Goal: Task Accomplishment & Management: Use online tool/utility

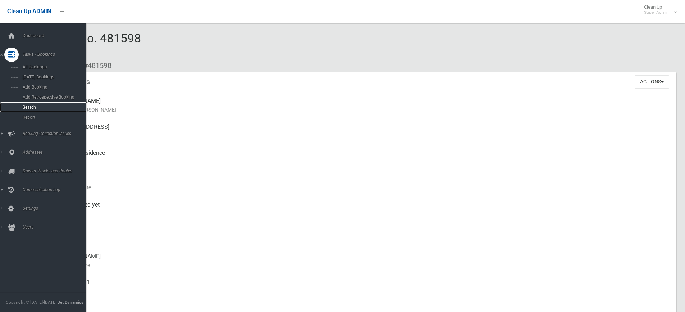
click at [33, 106] on span "Search" at bounding box center [52, 107] width 65 height 5
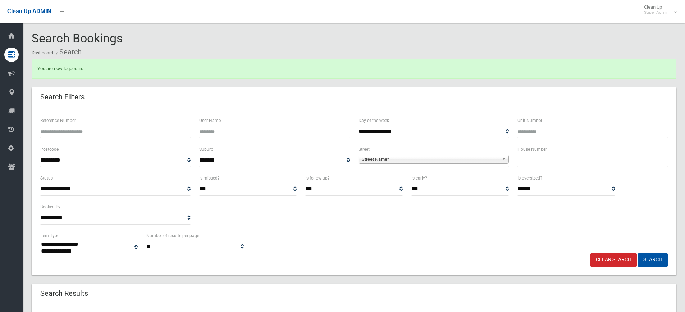
select select
click at [381, 158] on span "Street Name*" at bounding box center [430, 159] width 137 height 9
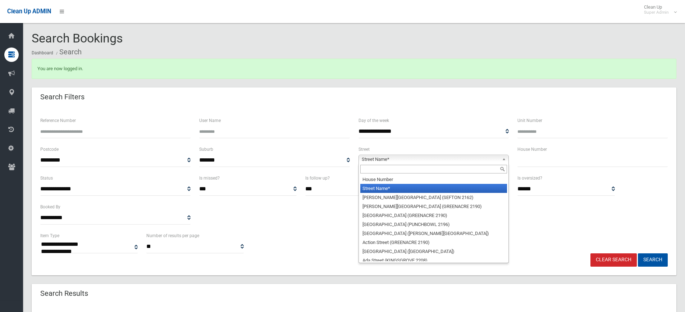
click at [373, 171] on input "text" at bounding box center [433, 169] width 147 height 9
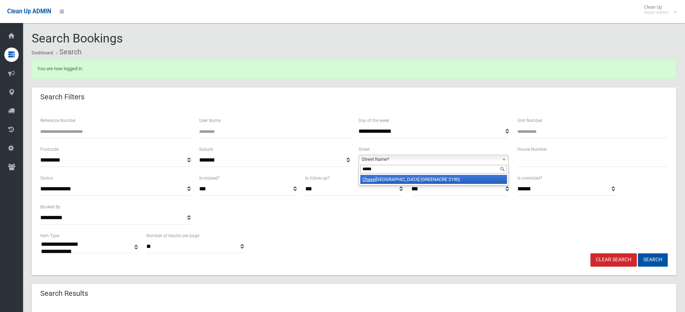
type input "*****"
click at [382, 181] on li "[GEOGRAPHIC_DATA] (GREENACRE 2190)" at bounding box center [433, 179] width 147 height 9
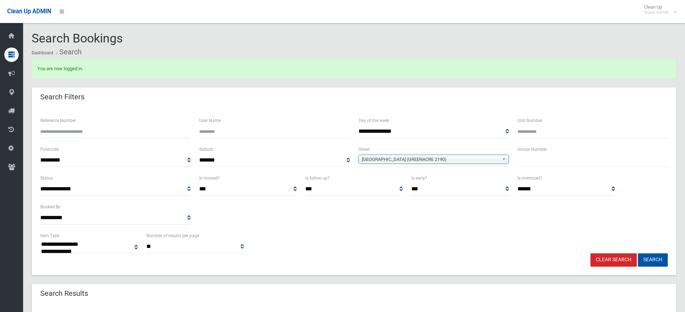
click at [532, 162] on input "text" at bounding box center [592, 159] width 150 height 13
type input "***"
click at [659, 256] on button "Search" at bounding box center [653, 259] width 30 height 13
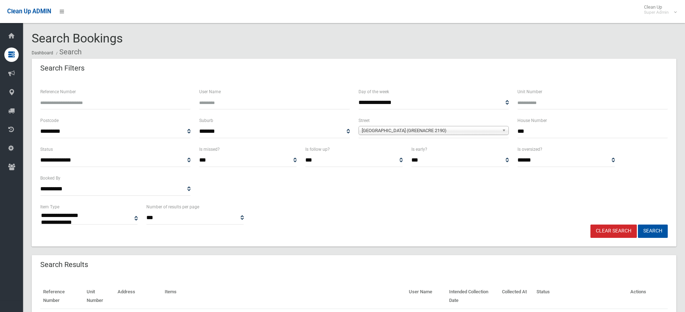
select select
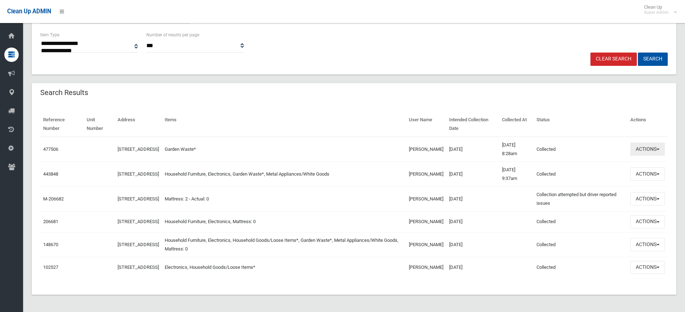
click at [653, 144] on button "Actions" at bounding box center [647, 148] width 35 height 13
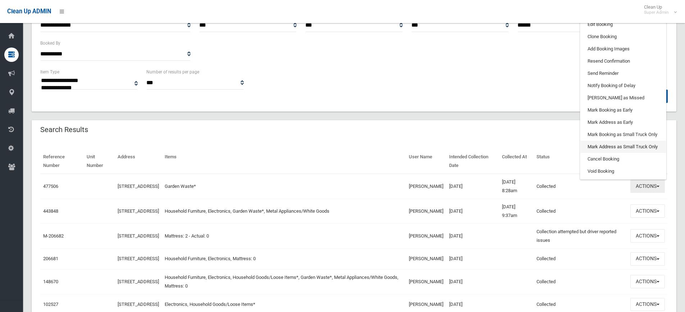
scroll to position [36, 0]
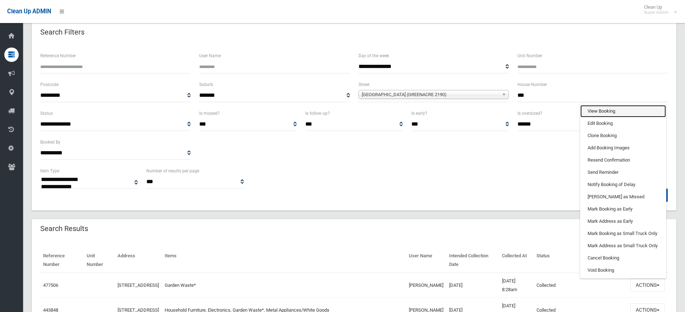
click at [607, 110] on link "View Booking" at bounding box center [623, 111] width 86 height 12
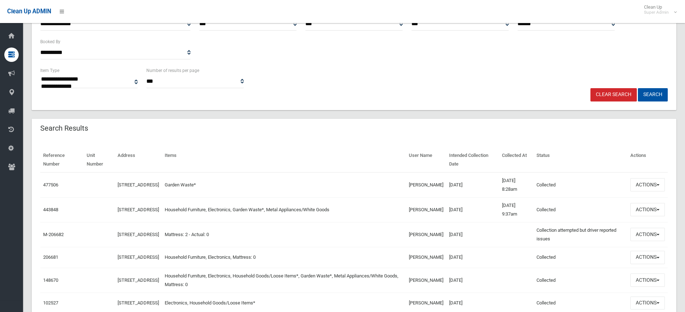
scroll to position [144, 0]
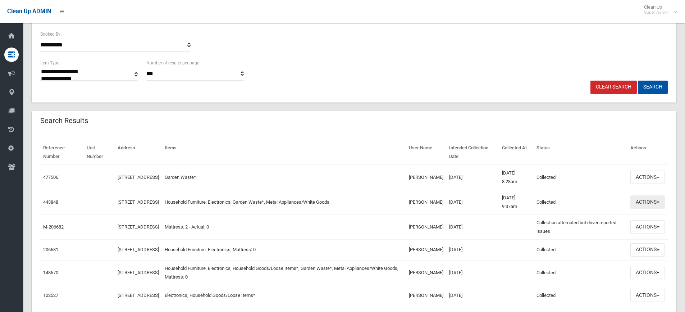
click at [642, 201] on button "Actions" at bounding box center [647, 201] width 35 height 13
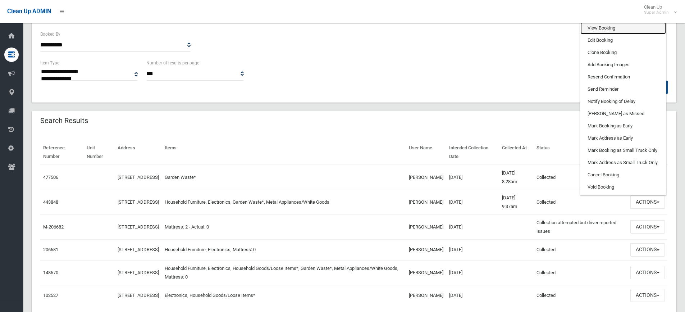
click at [603, 27] on link "View Booking" at bounding box center [623, 28] width 86 height 12
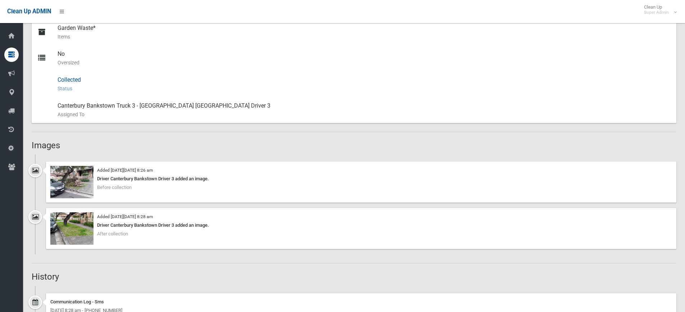
scroll to position [323, 0]
click at [78, 183] on img at bounding box center [71, 181] width 43 height 32
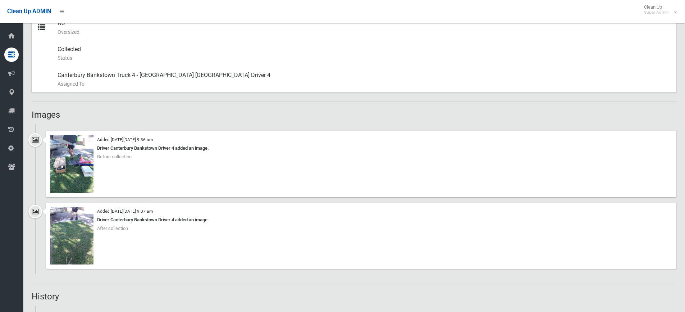
scroll to position [395, 0]
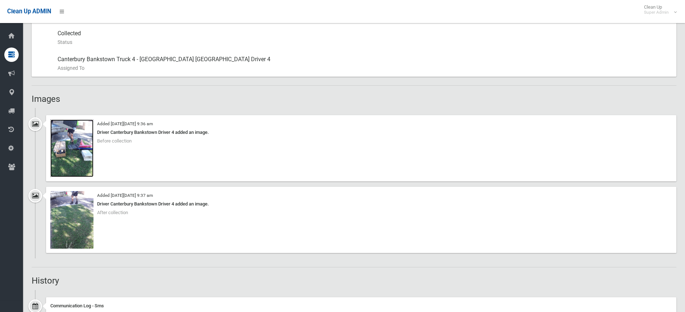
click at [66, 146] on img at bounding box center [71, 148] width 43 height 58
